Goal: Task Accomplishment & Management: Manage account settings

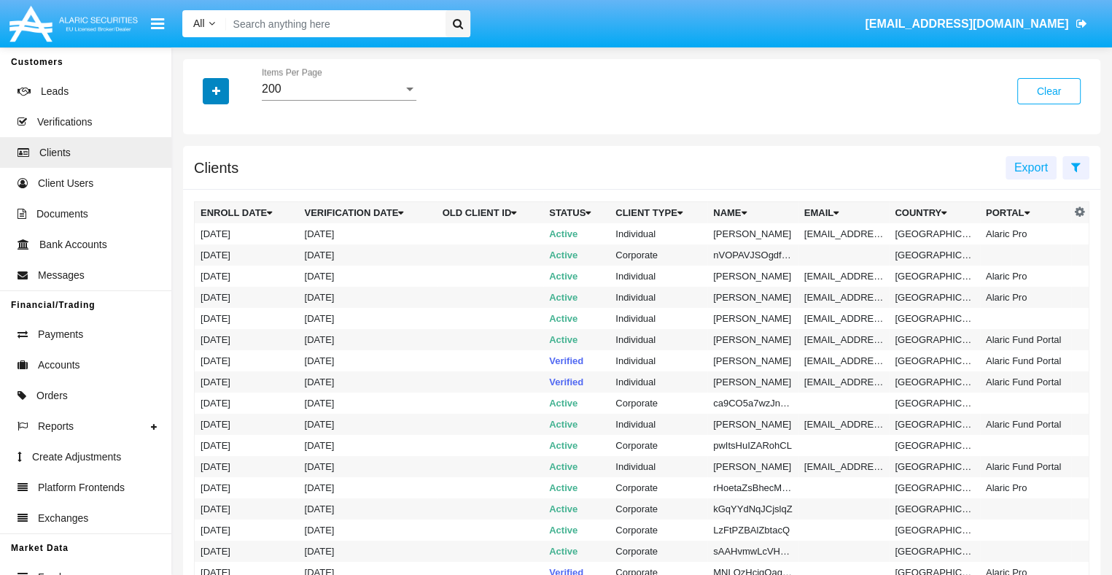
click at [216, 92] on icon "button" at bounding box center [216, 91] width 8 height 10
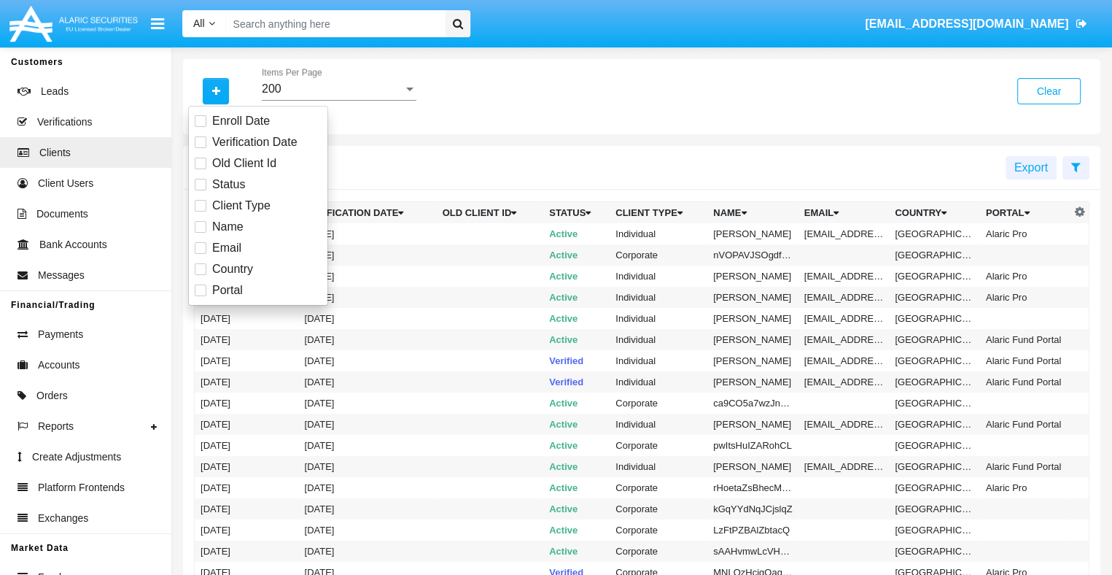
click at [225, 247] on span "Email" at bounding box center [226, 248] width 29 height 18
click at [201, 254] on input "Email" at bounding box center [200, 254] width 1 height 1
checkbox input "true"
click at [216, 92] on icon "button" at bounding box center [216, 91] width 8 height 10
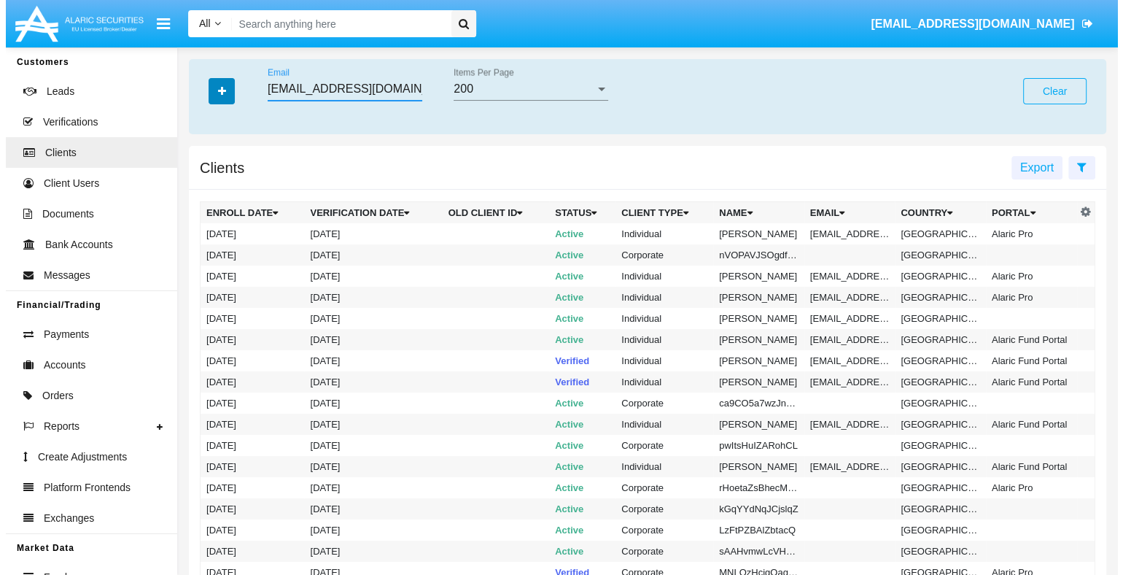
scroll to position [0, 22]
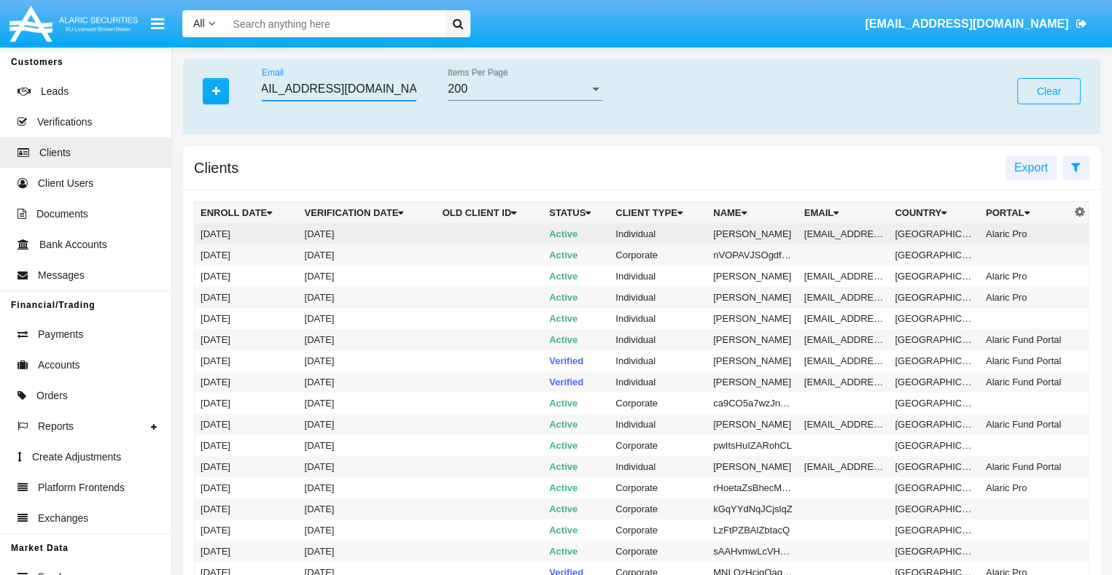
type input "[EMAIL_ADDRESS][DOMAIN_NAME]"
click at [842, 233] on td "[EMAIL_ADDRESS][DOMAIN_NAME]" at bounding box center [844, 233] width 91 height 21
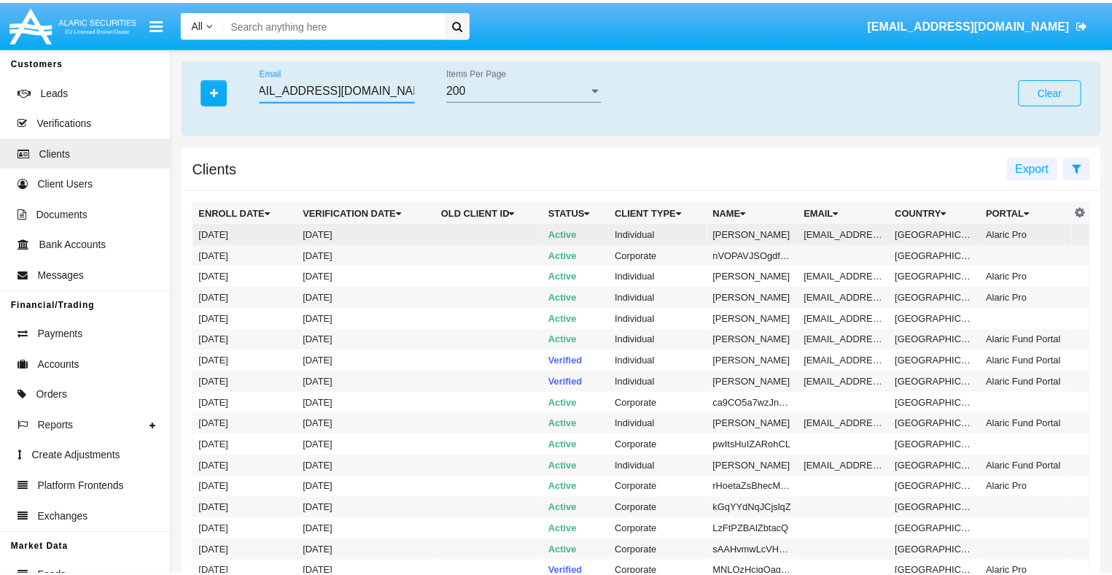
scroll to position [0, 0]
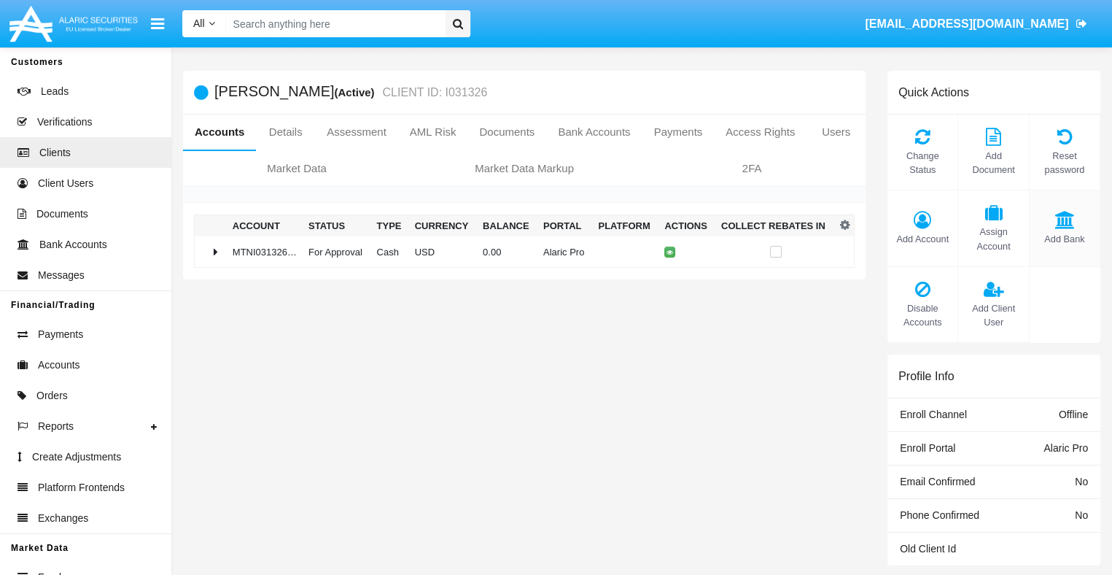
click at [1064, 239] on span "Add Bank" at bounding box center [1064, 239] width 55 height 14
